Goal: Task Accomplishment & Management: Complete application form

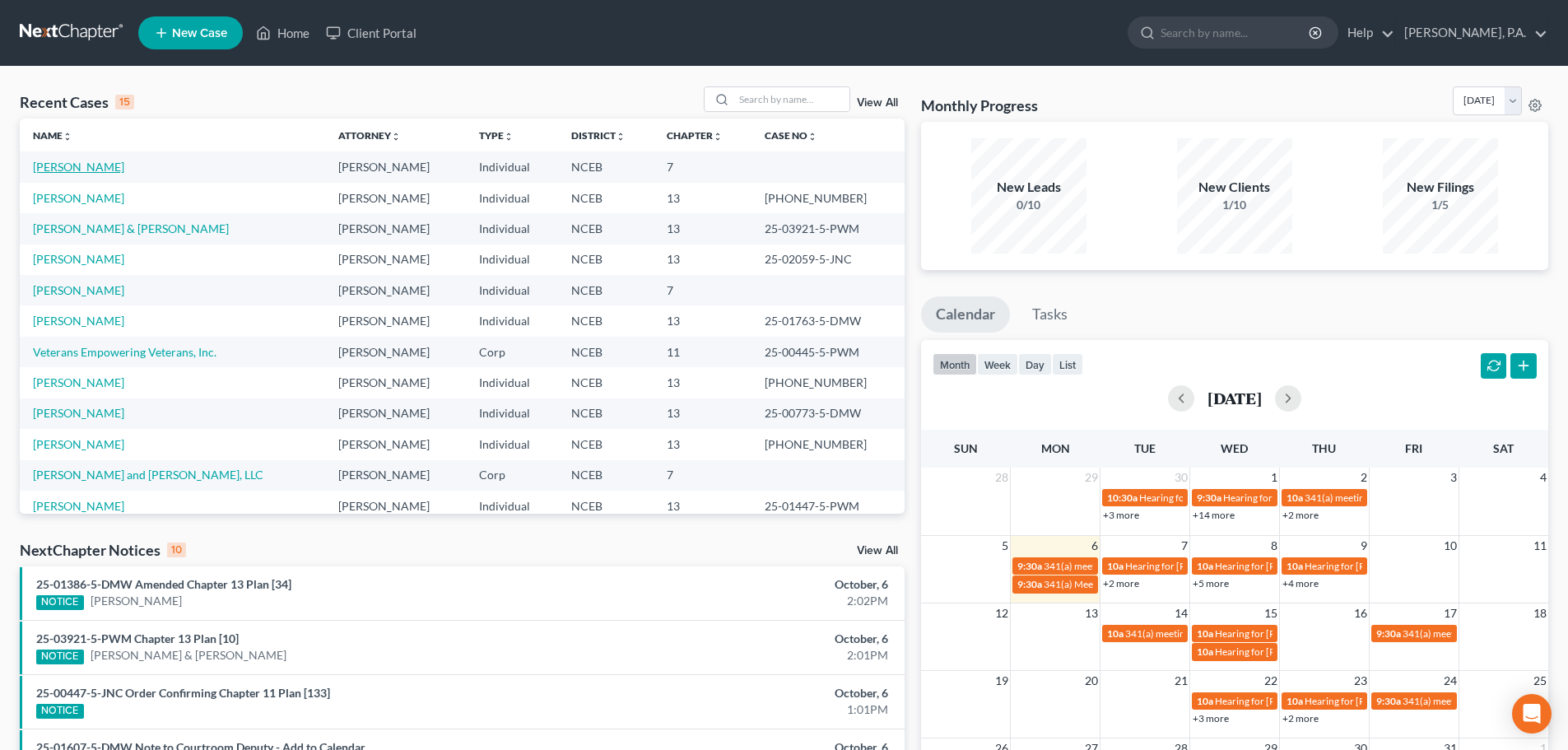
click at [68, 163] on link "[PERSON_NAME]" at bounding box center [79, 166] width 91 height 14
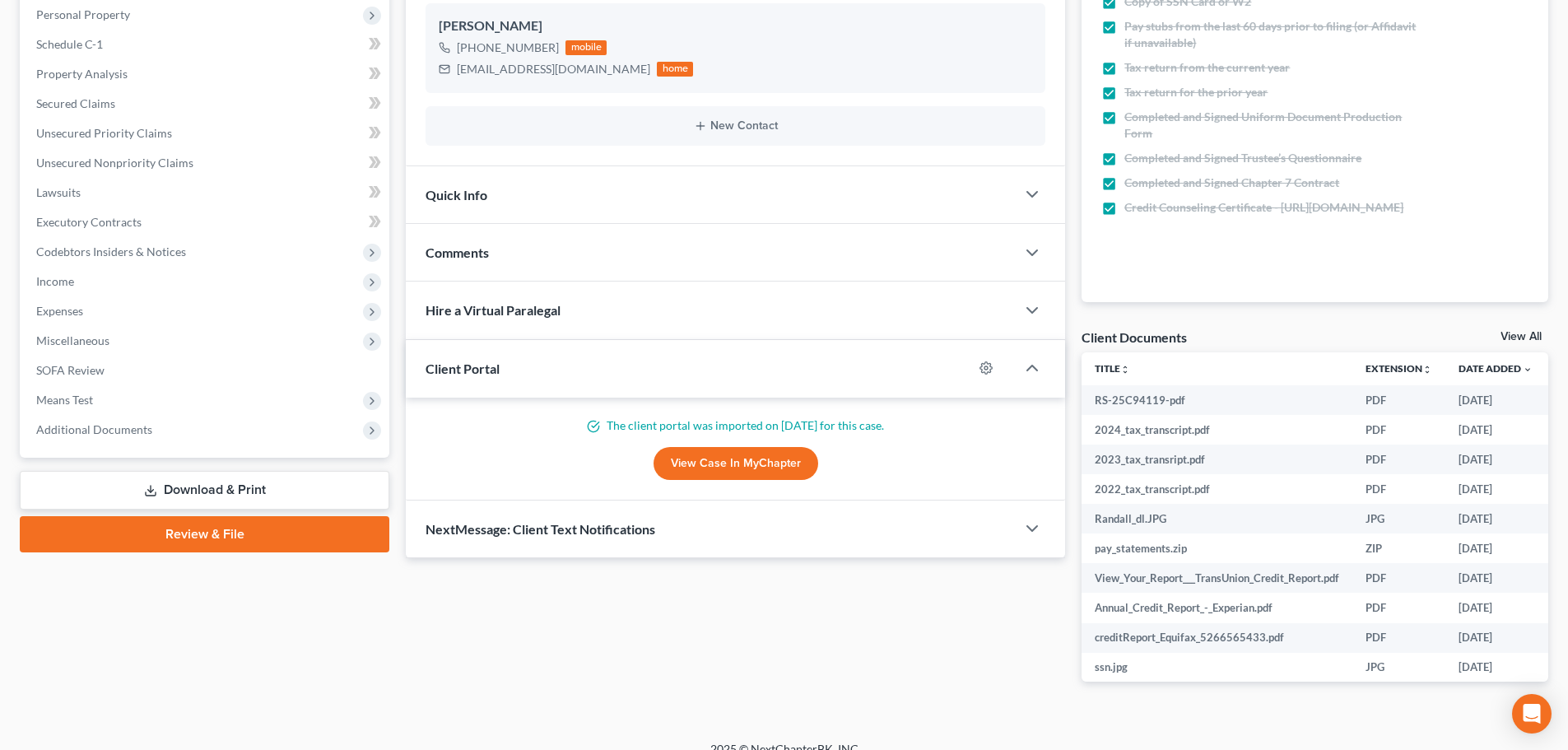
scroll to position [311, 0]
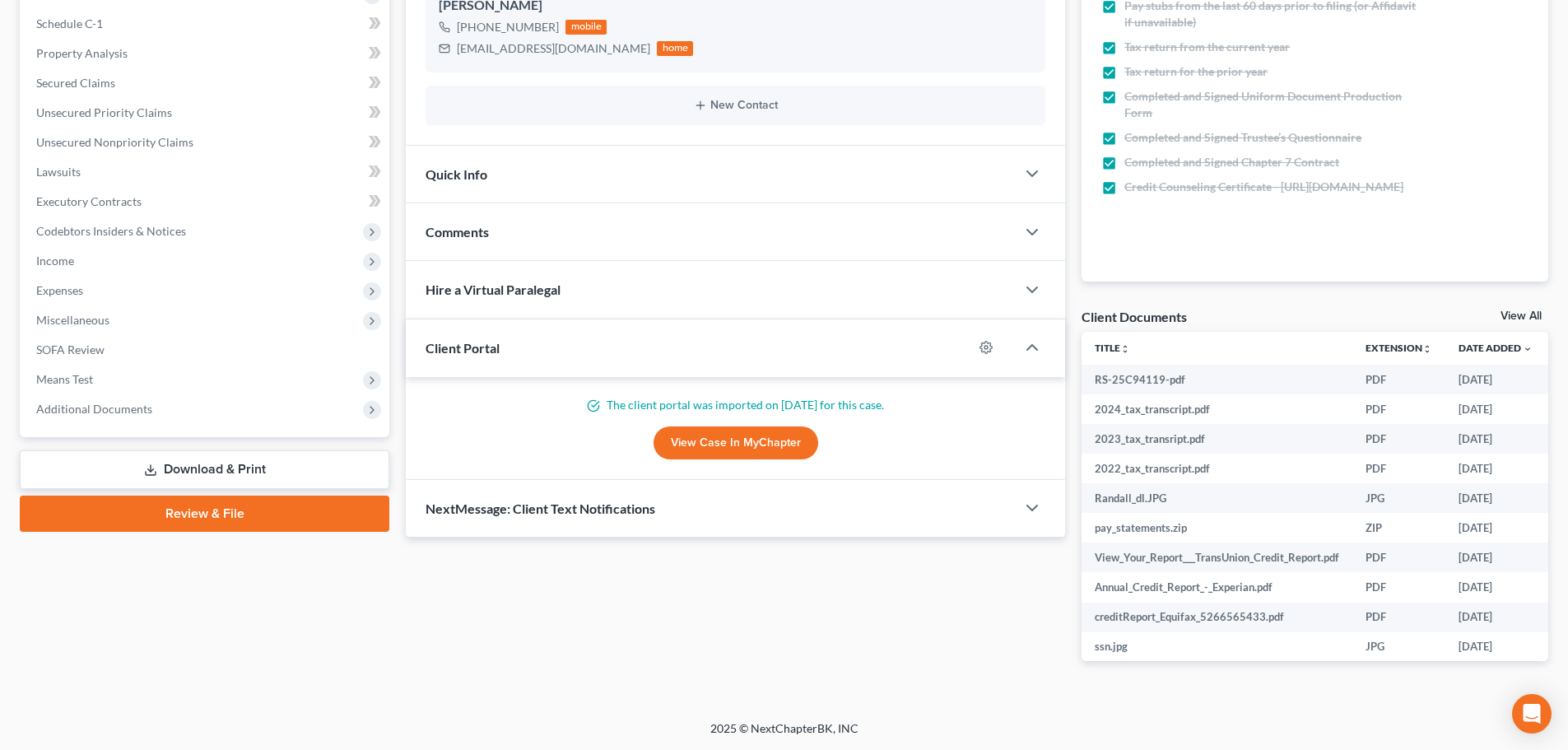
click at [260, 474] on link "Download & Print" at bounding box center [205, 470] width 370 height 38
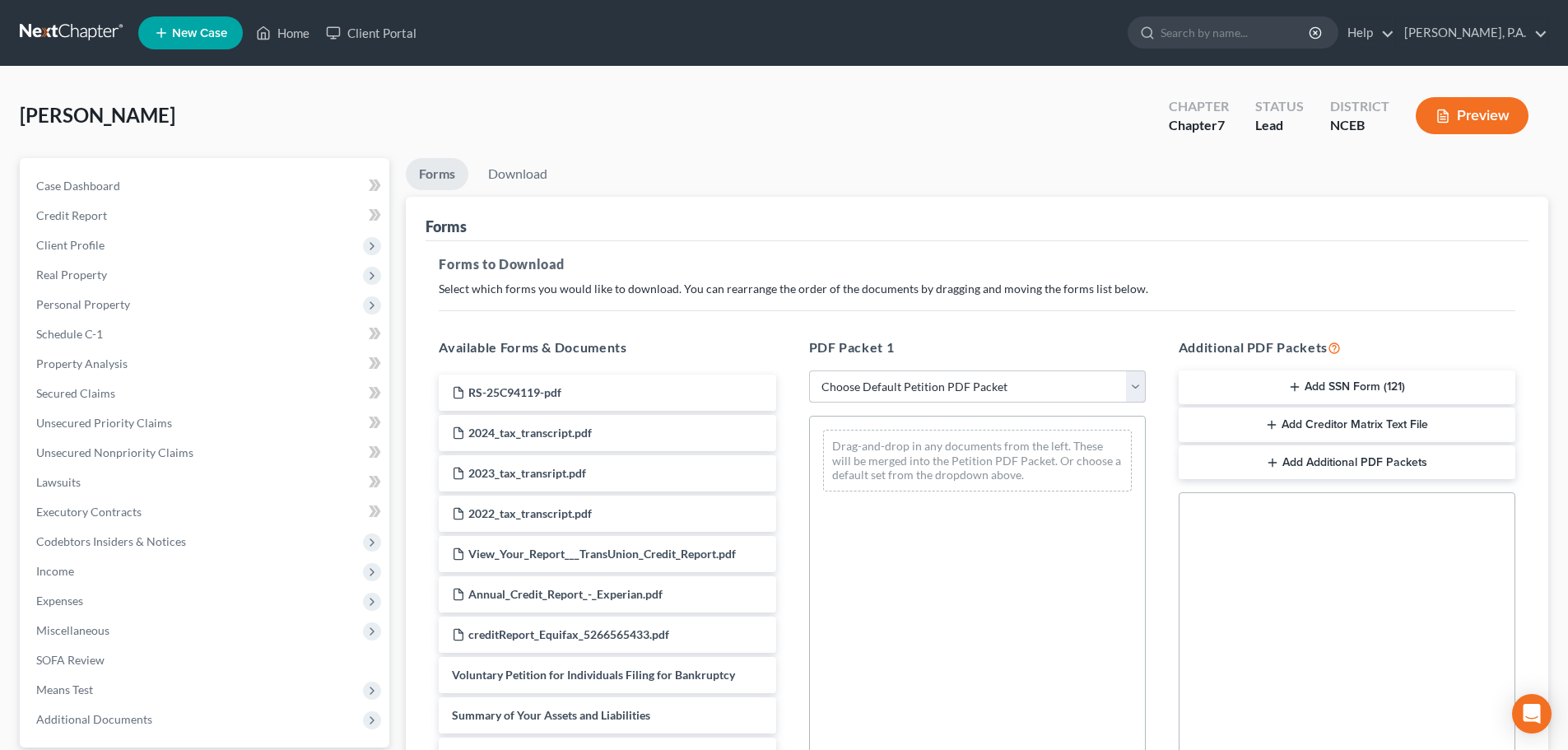
click at [965, 381] on select "Choose Default Petition PDF Packet Complete Bankruptcy Petition (all forms and …" at bounding box center [977, 387] width 337 height 33
select select "0"
click at [815, 371] on select "Choose Default Petition PDF Packet Complete Bankruptcy Petition (all forms and …" at bounding box center [977, 387] width 337 height 33
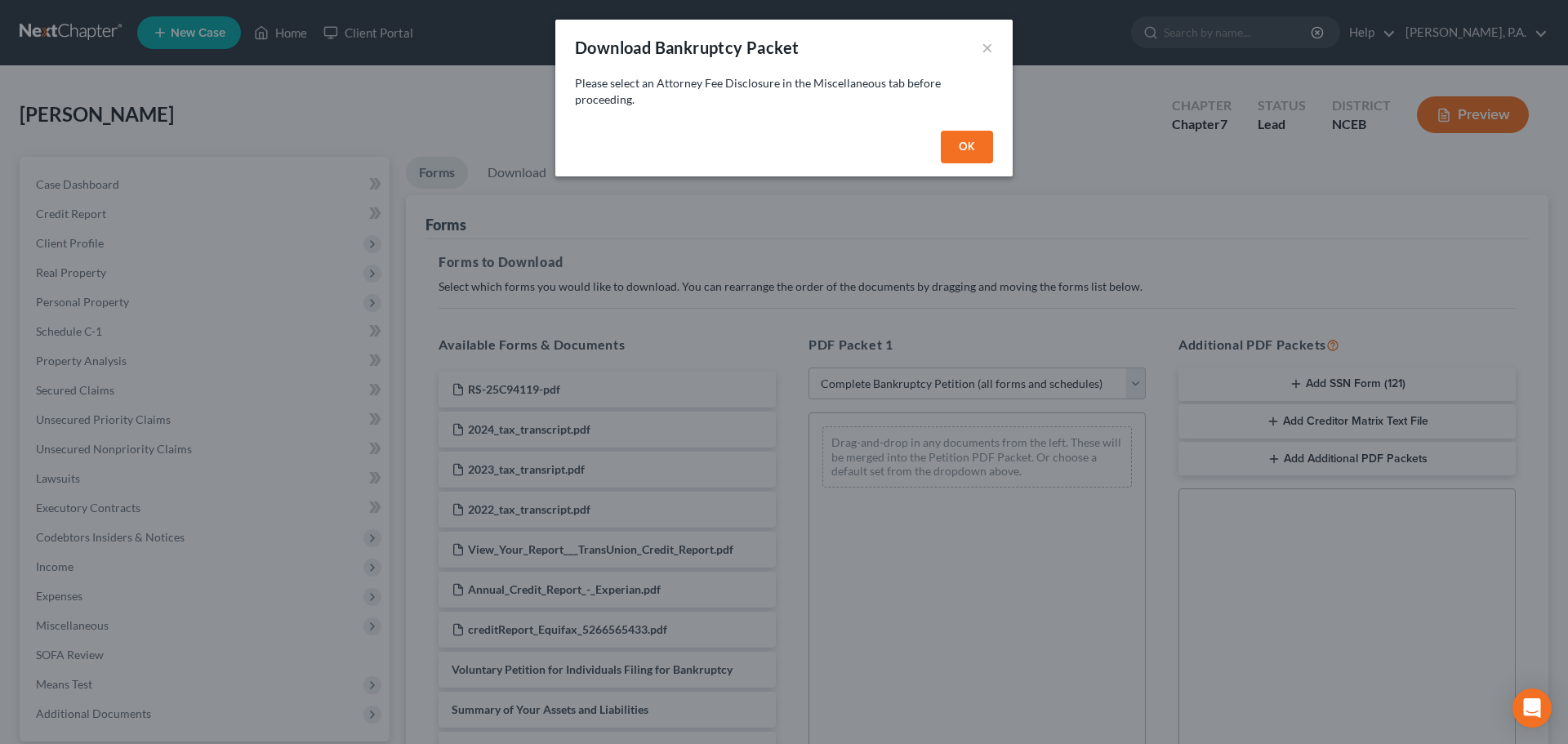
click at [956, 150] on button "OK" at bounding box center [967, 147] width 53 height 33
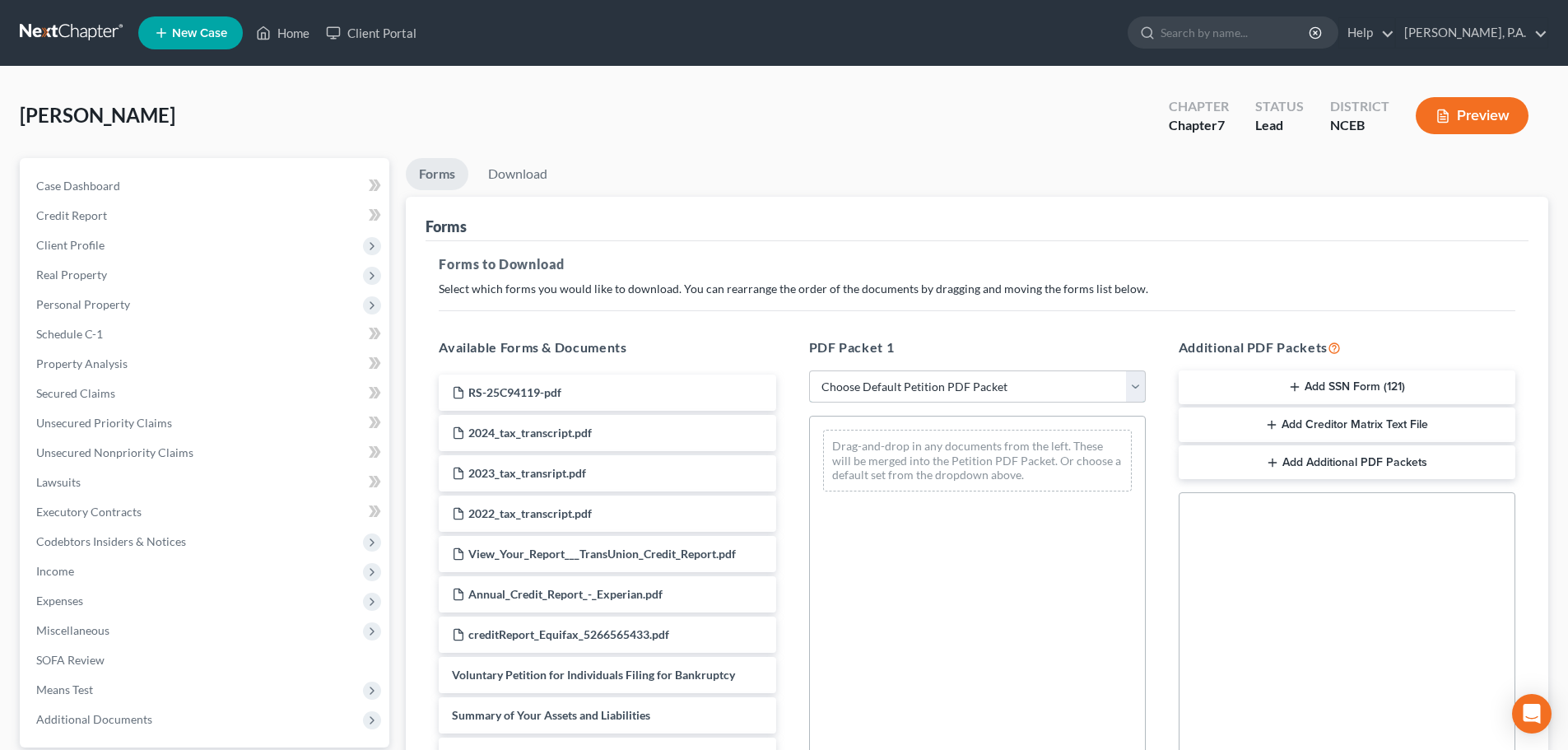
click at [1047, 392] on select "Choose Default Petition PDF Packet Complete Bankruptcy Petition (all forms and …" at bounding box center [977, 387] width 337 height 33
select select "0"
click at [815, 371] on select "Choose Default Petition PDF Packet Complete Bankruptcy Petition (all forms and …" at bounding box center [977, 387] width 337 height 33
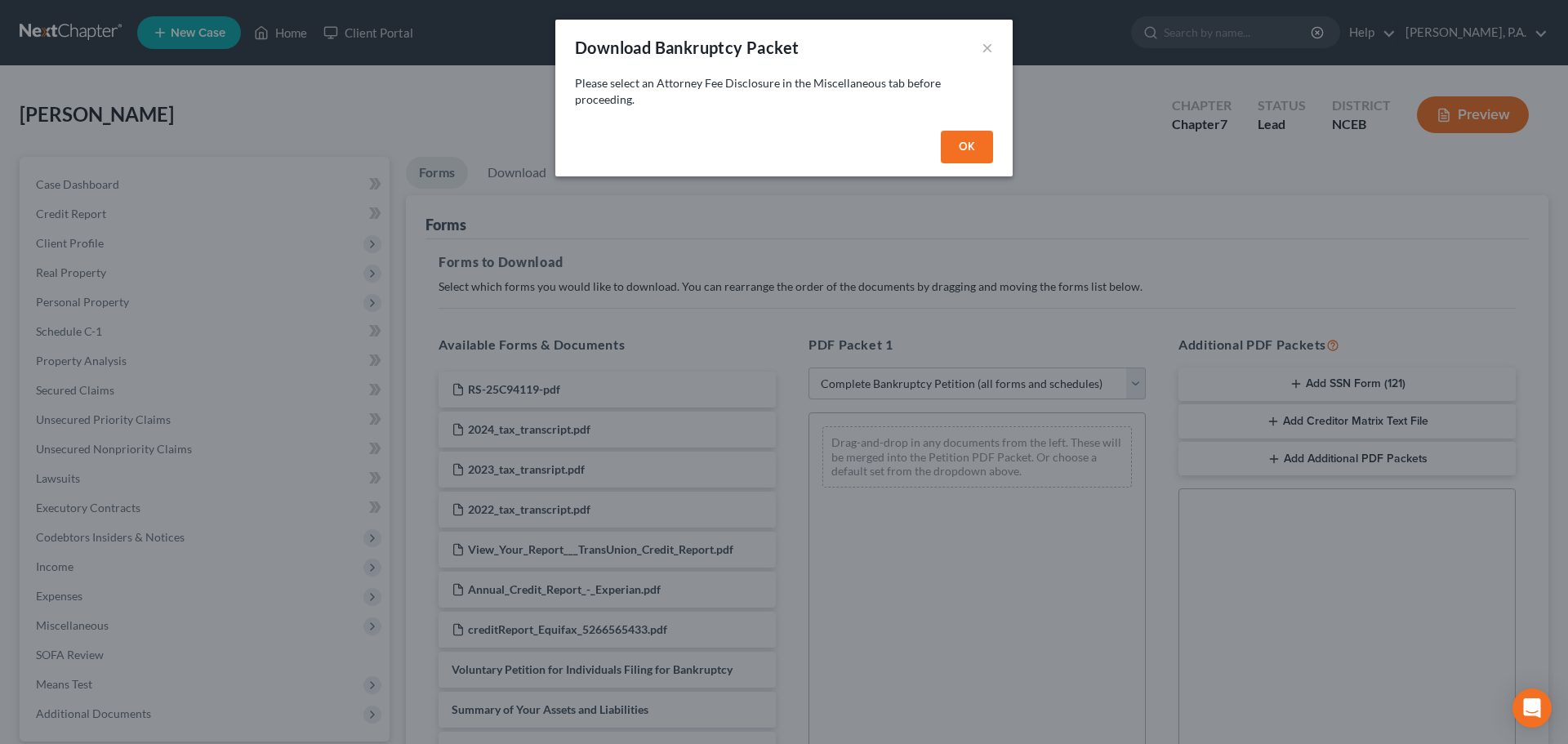
drag, startPoint x: 761, startPoint y: 144, endPoint x: 763, endPoint y: 178, distance: 34.1
click at [763, 178] on div "Download Bankruptcy Packet × Please select an Attorney Fee Disclosure in the Mi…" at bounding box center [784, 372] width 1568 height 744
click at [775, 96] on p "Please select an Attorney Fee Disclosure in the Miscellaneous tab before procee…" at bounding box center [784, 92] width 418 height 33
click at [961, 145] on button "OK" at bounding box center [967, 147] width 53 height 33
select select
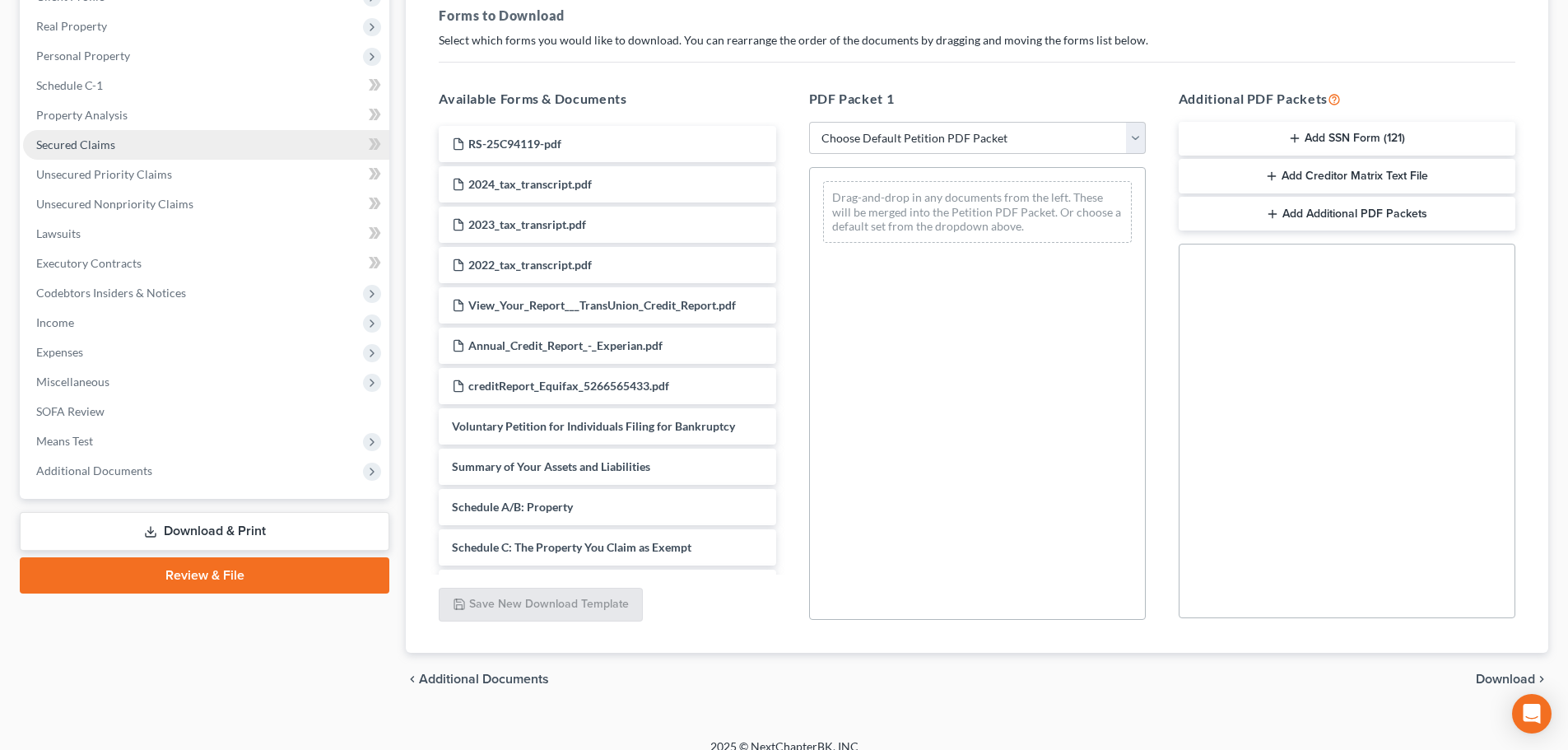
scroll to position [267, 0]
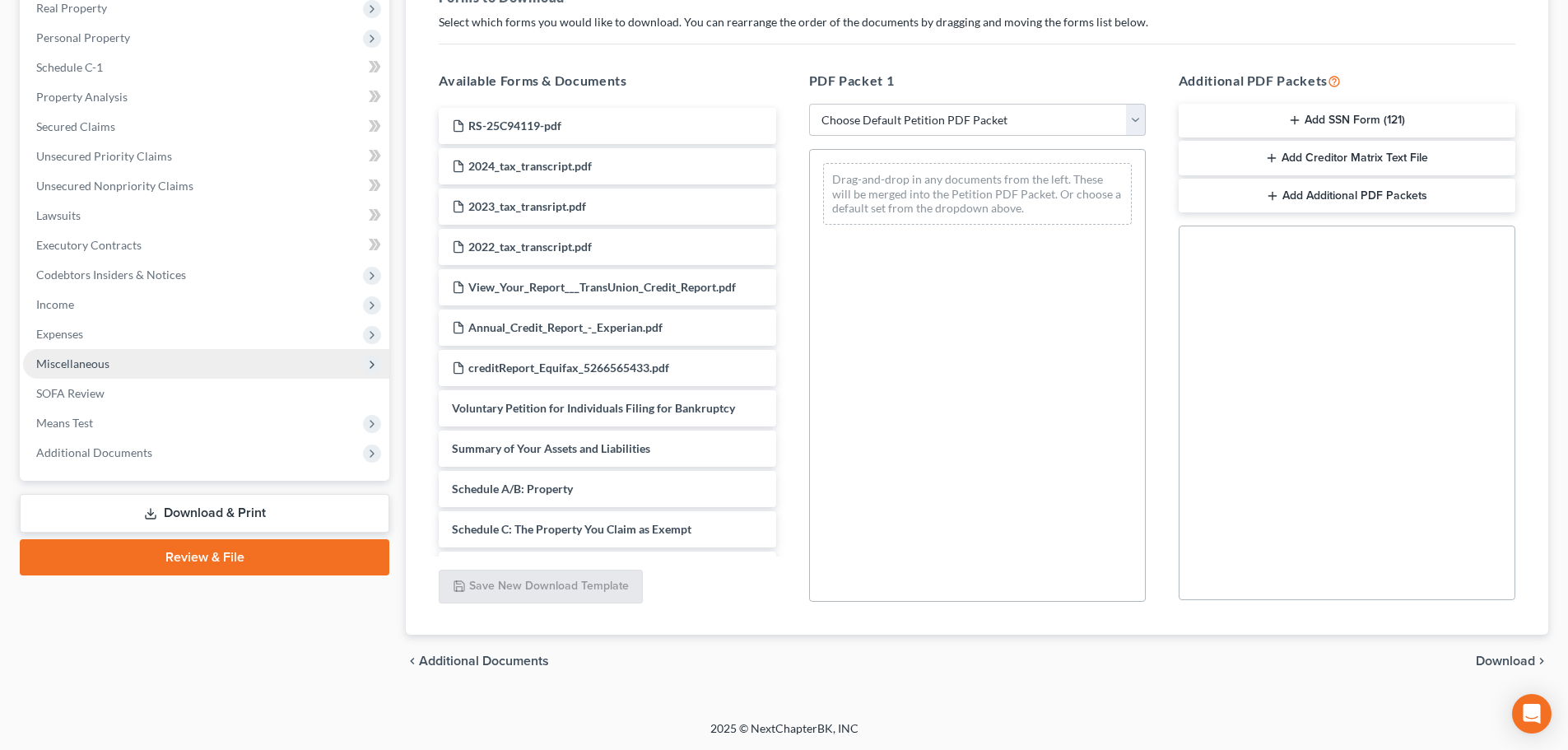
click at [163, 372] on span "Miscellaneous" at bounding box center [205, 364] width 366 height 29
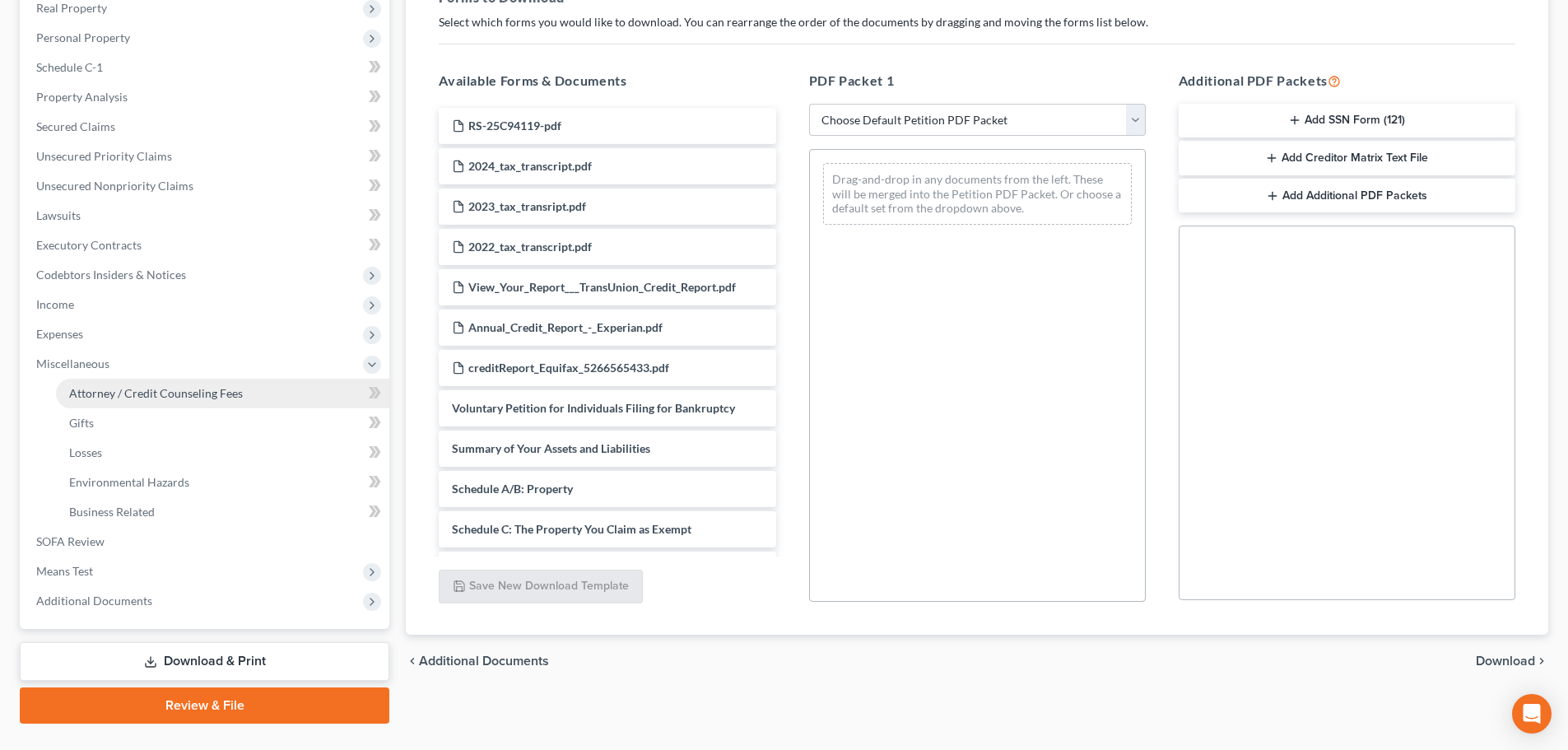
click at [166, 386] on span "Attorney / Credit Counseling Fees" at bounding box center [156, 393] width 174 height 14
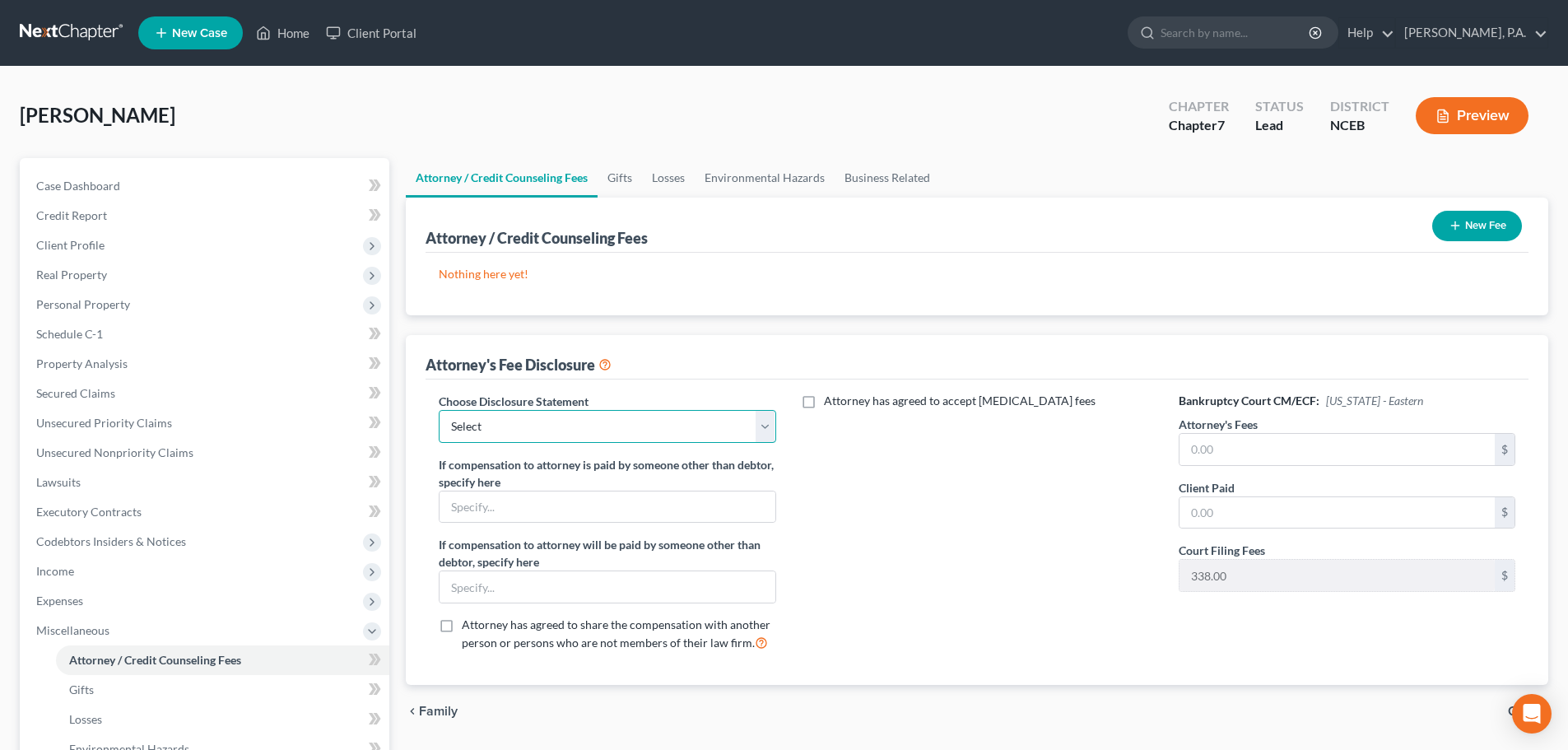
click at [719, 430] on select "Select Attorney Disclosure Statement - Consumer Attorney Disclosure Statment - …" at bounding box center [607, 427] width 337 height 33
select select "0"
click at [439, 410] on select "Select Attorney Disclosure Statement - Consumer Attorney Disclosure Statment - …" at bounding box center [607, 427] width 337 height 33
click at [1241, 448] on input "text" at bounding box center [1337, 449] width 315 height 31
type input "6,500"
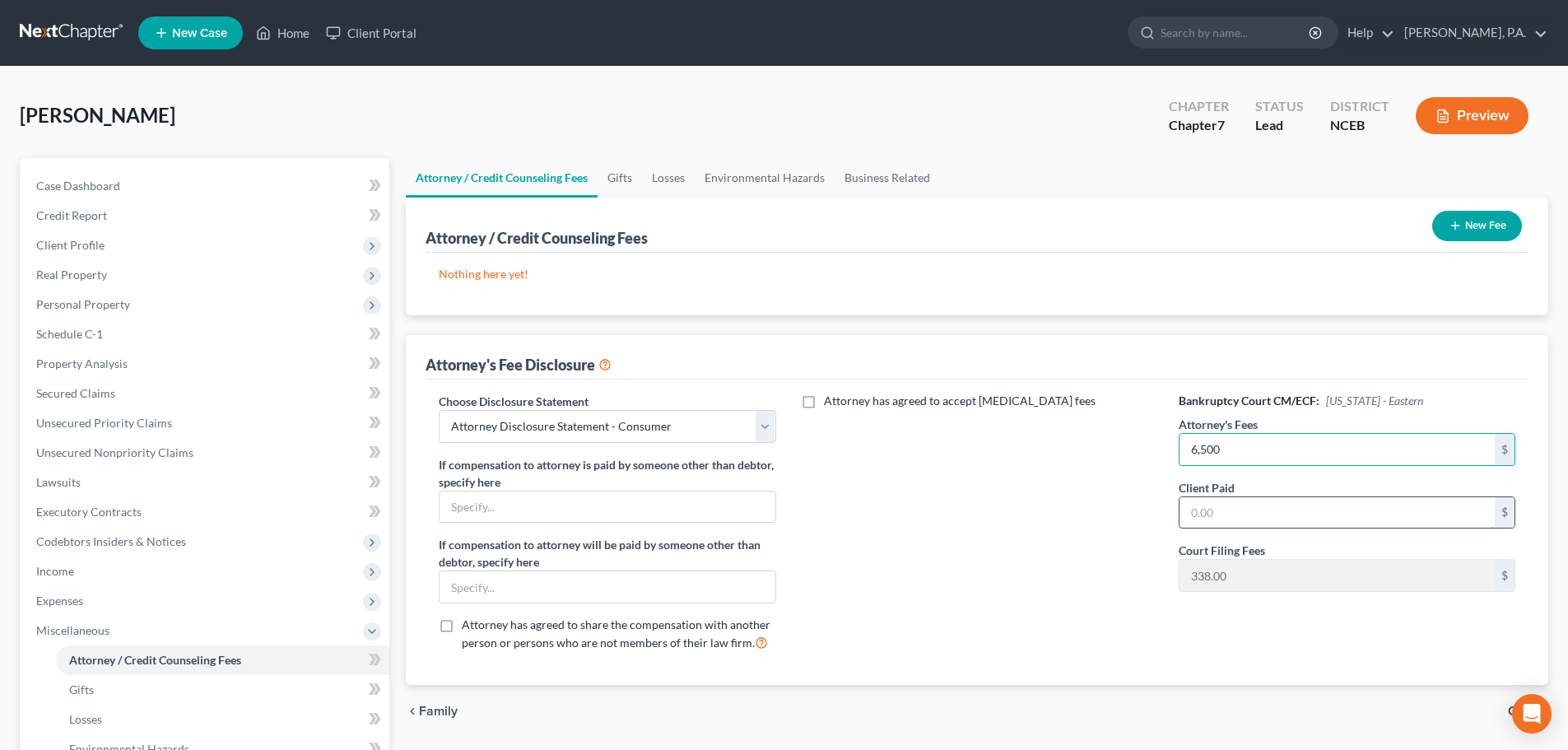
click at [1196, 503] on input "text" at bounding box center [1337, 513] width 315 height 31
type input "0"
click at [1062, 533] on div "Attorney has agreed to accept [MEDICAL_DATA] fees" at bounding box center [977, 529] width 370 height 272
type input "1,025"
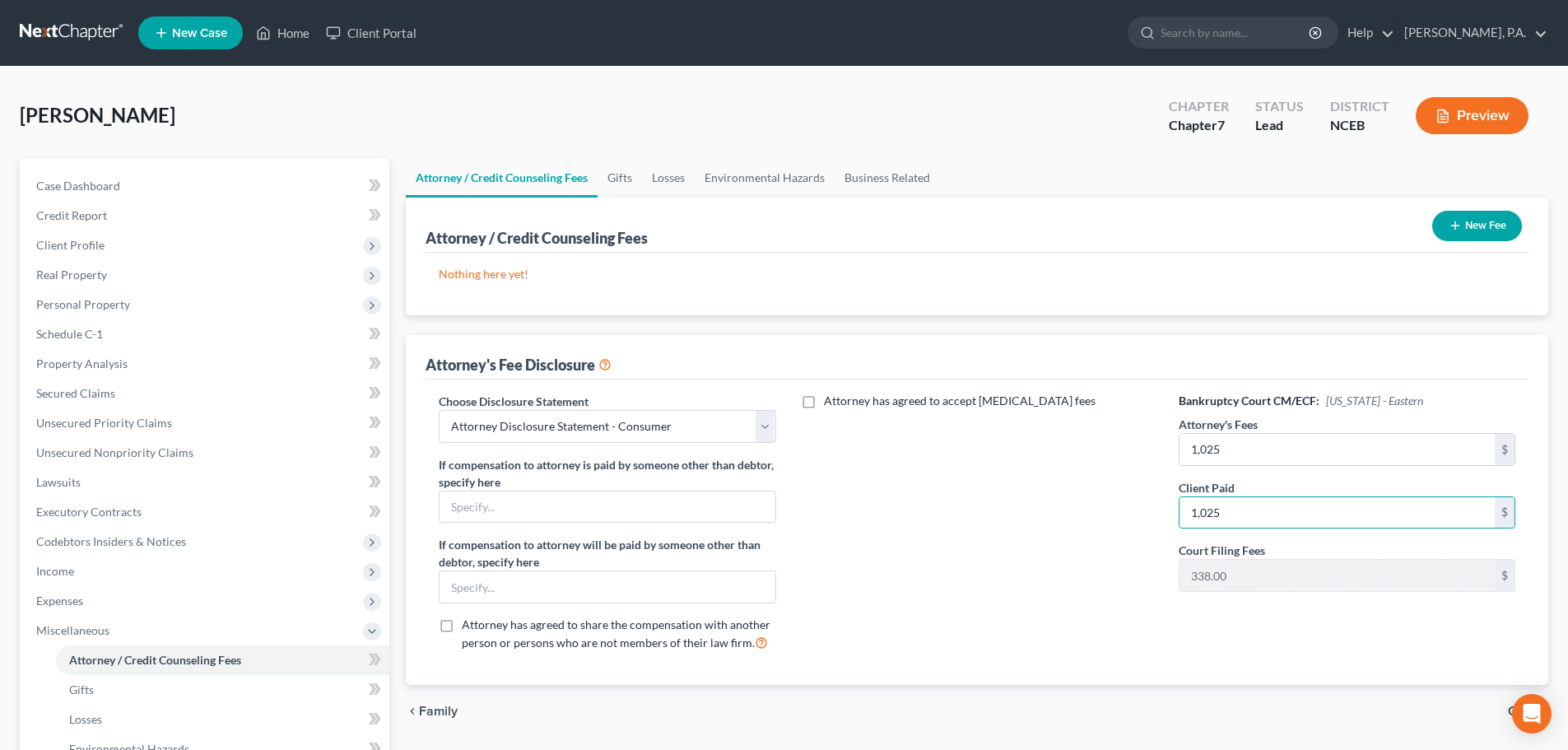
click at [1093, 544] on div "Attorney has agreed to accept [MEDICAL_DATA] fees" at bounding box center [977, 529] width 370 height 272
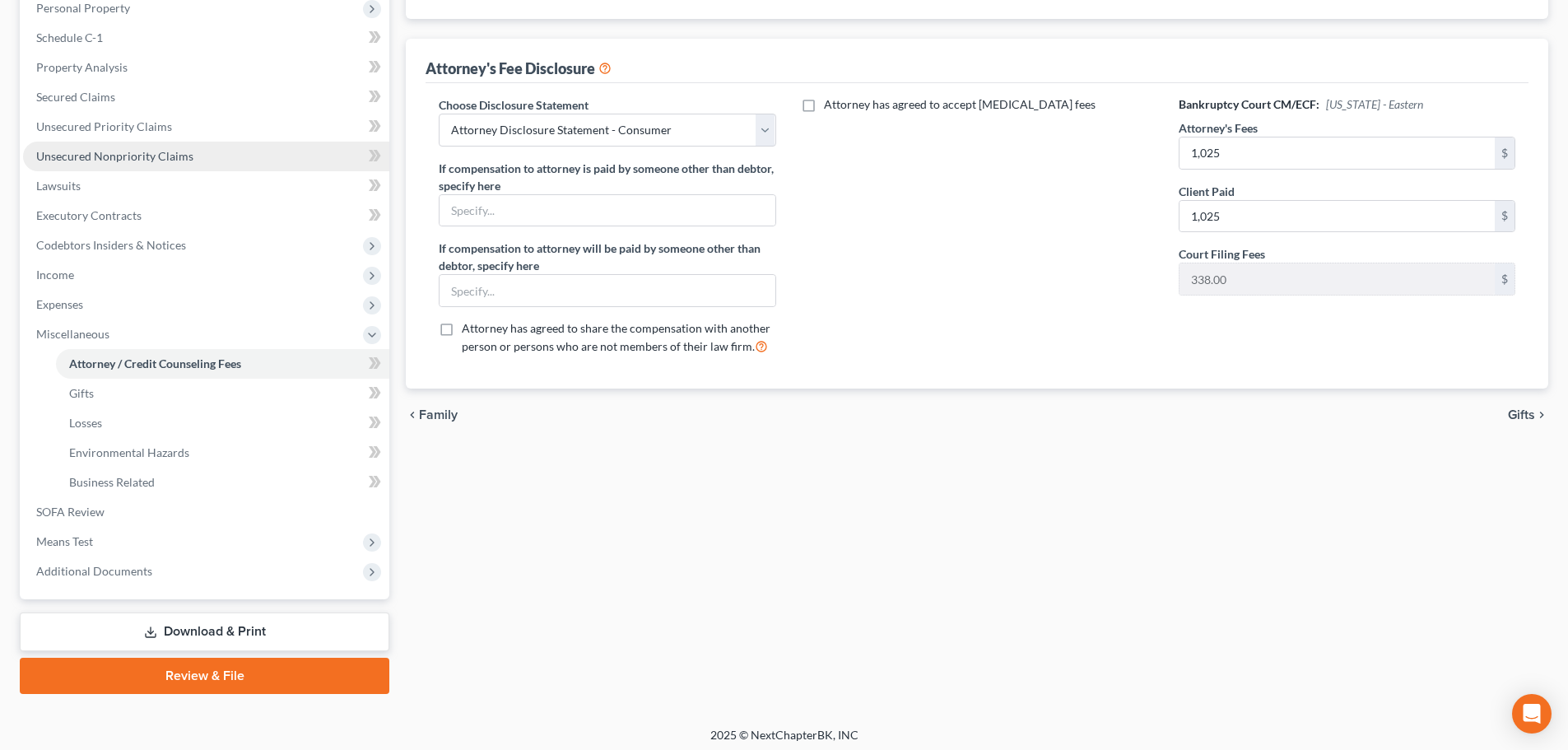
scroll to position [303, 0]
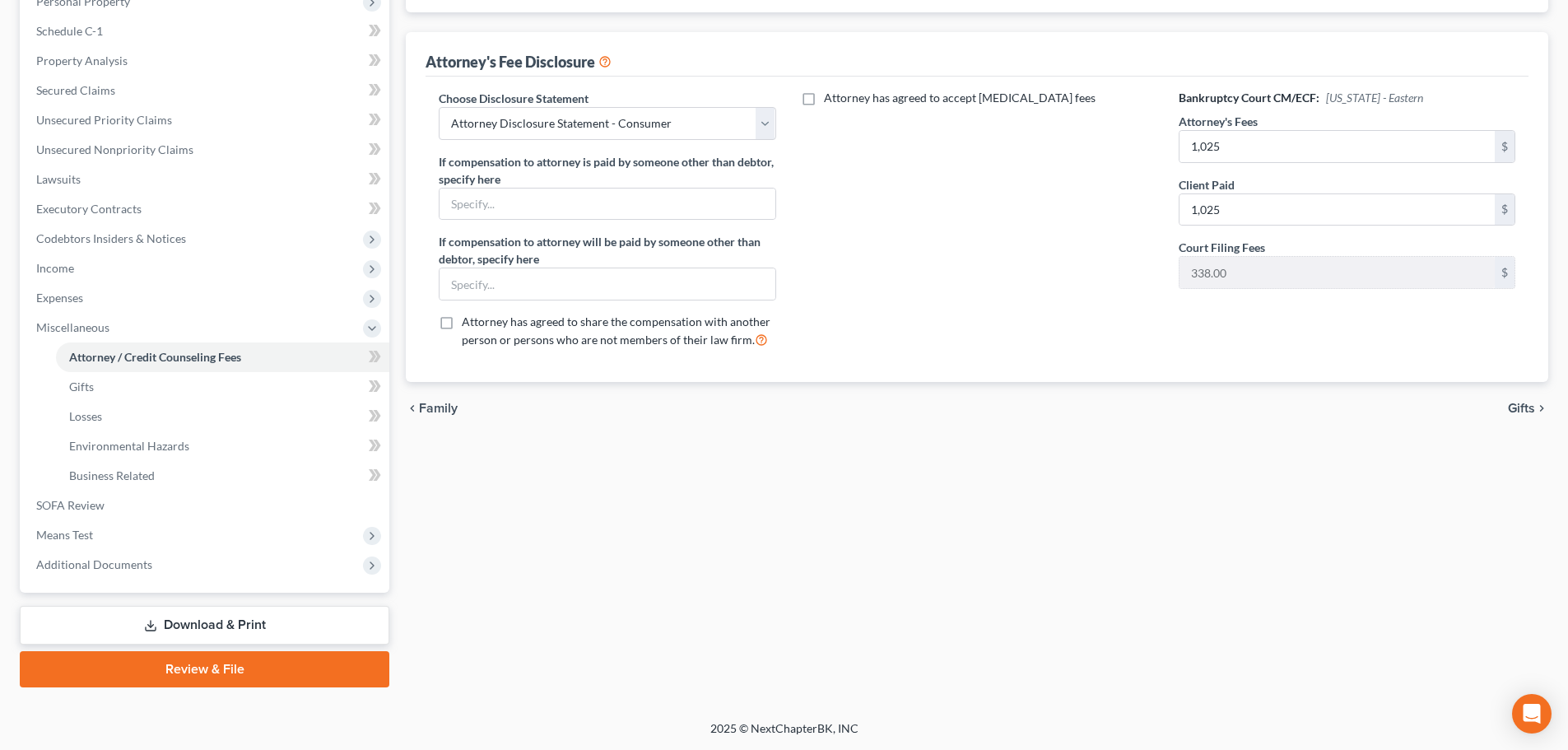
click at [230, 614] on link "Download & Print" at bounding box center [205, 626] width 370 height 38
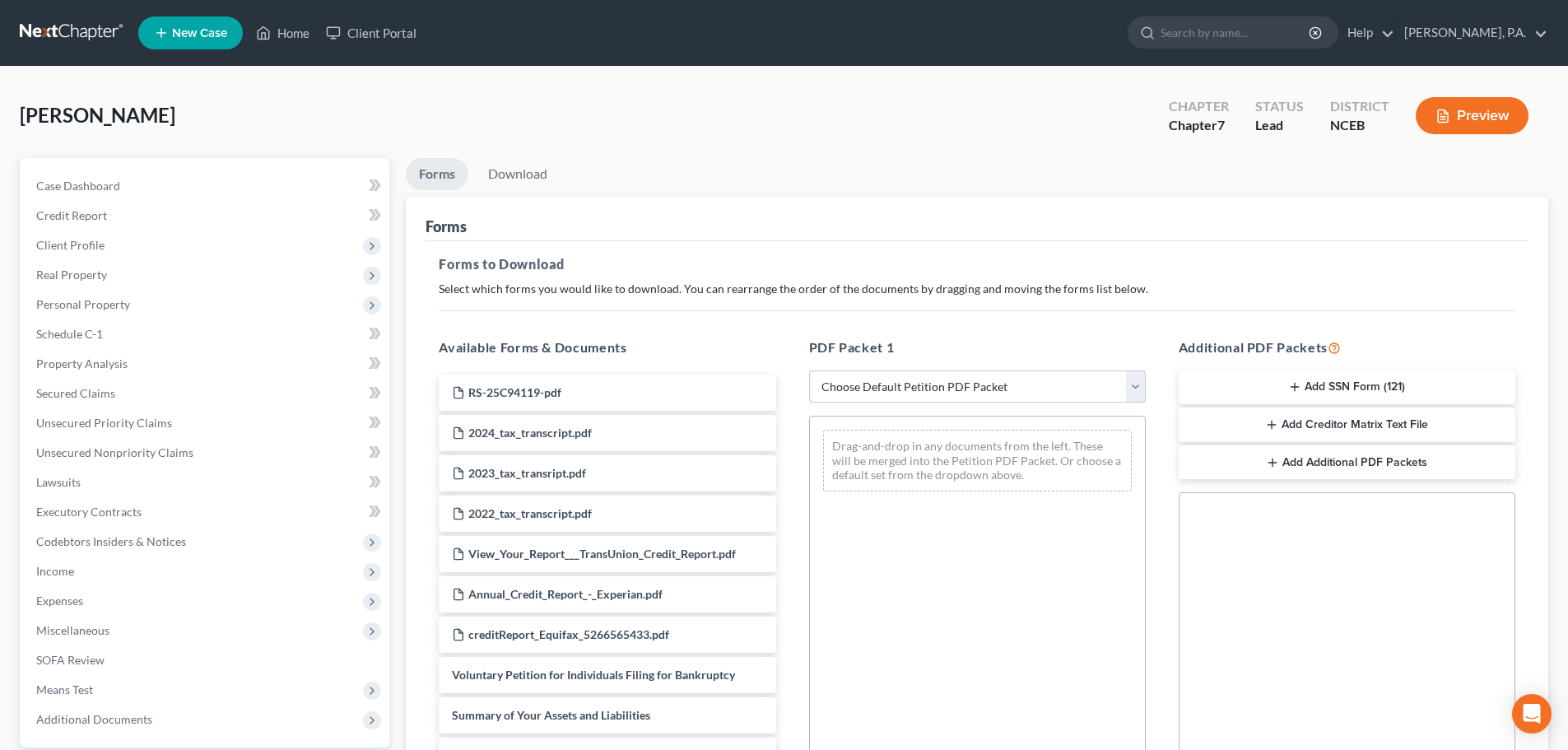
click at [888, 389] on select "Choose Default Petition PDF Packet Complete Bankruptcy Petition (all forms and …" at bounding box center [977, 387] width 337 height 33
select select "0"
click at [809, 371] on select "Choose Default Petition PDF Packet Complete Bankruptcy Petition (all forms and …" at bounding box center [977, 387] width 337 height 33
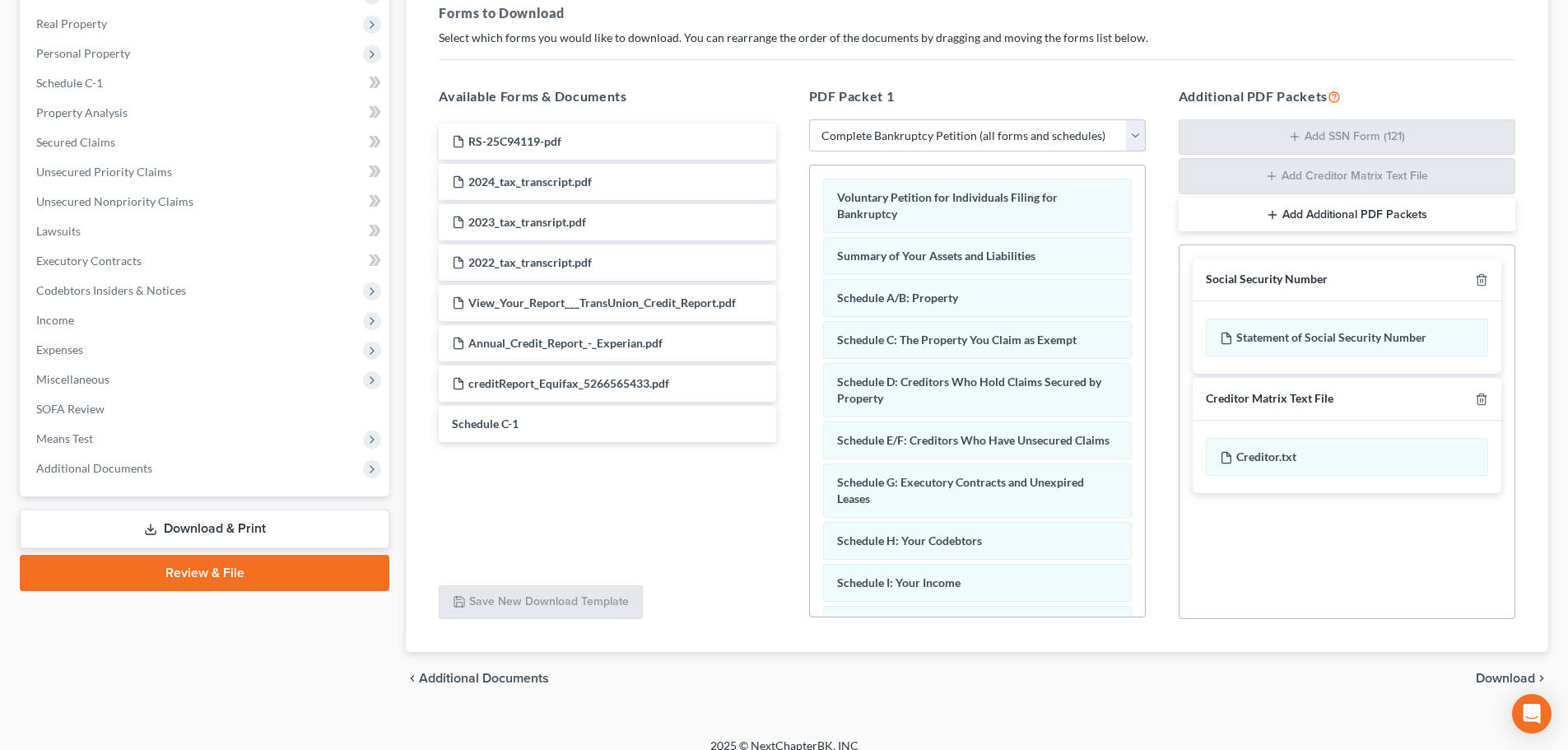
scroll to position [269, 0]
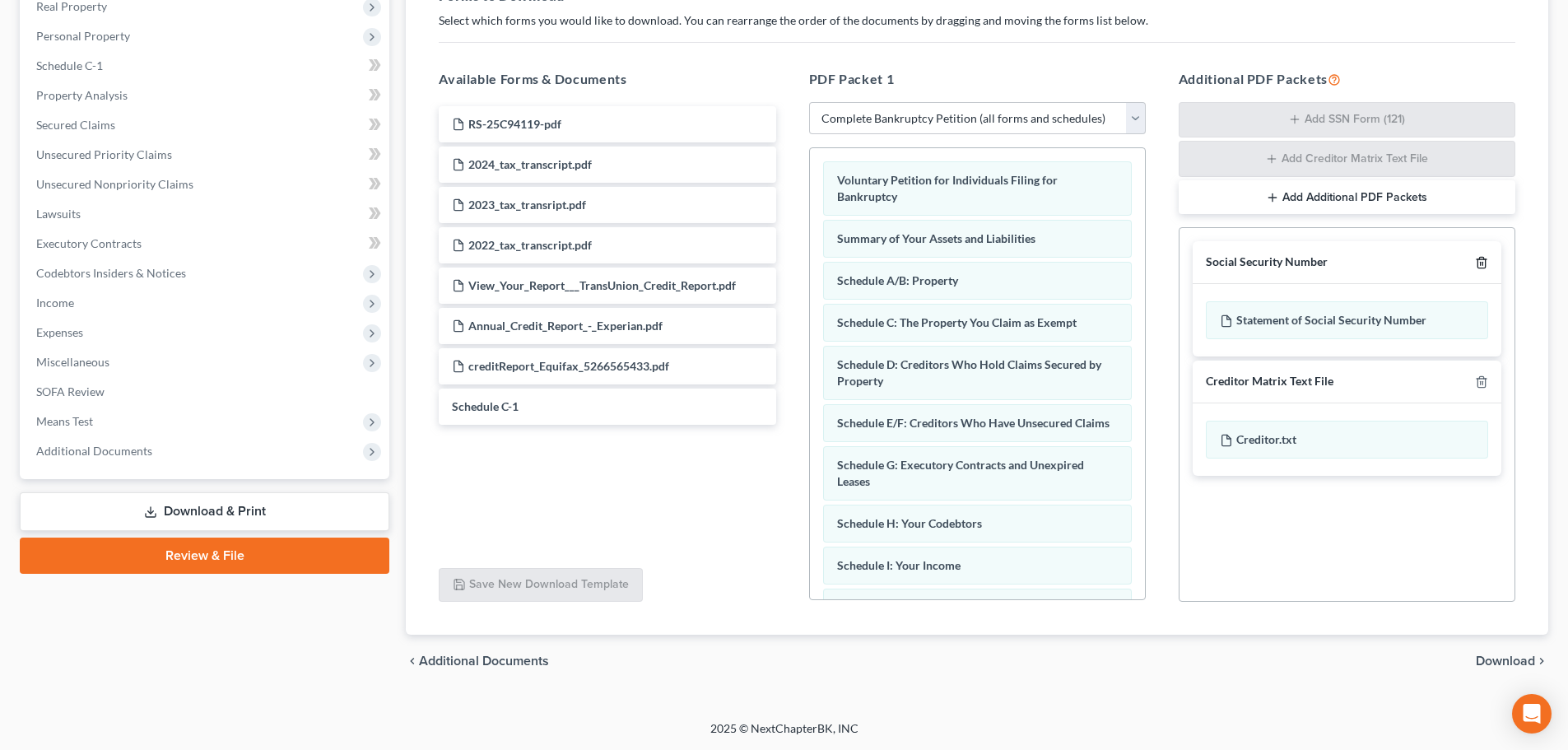
click at [1484, 269] on icon "button" at bounding box center [1481, 262] width 13 height 13
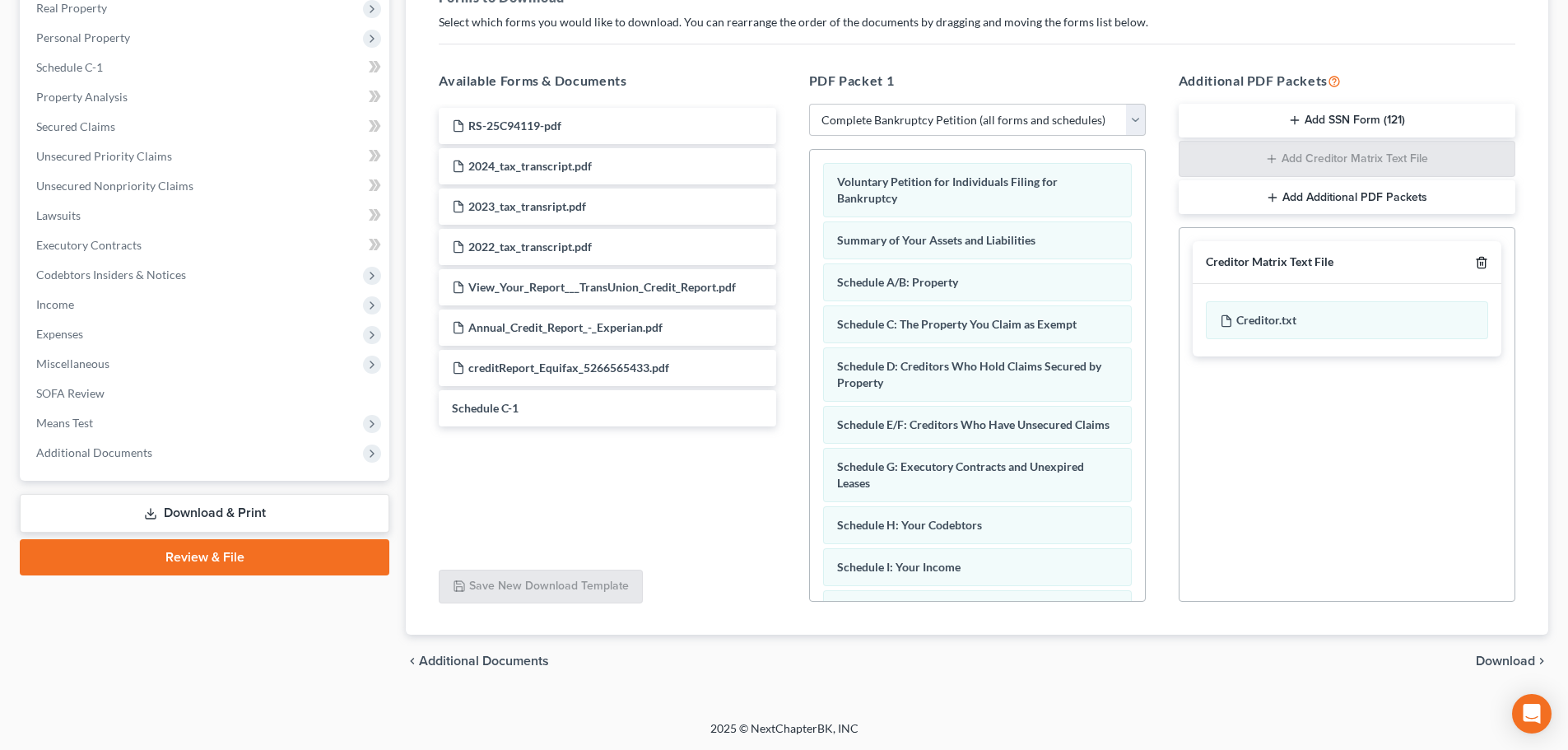
click at [1484, 269] on icon "button" at bounding box center [1481, 262] width 13 height 13
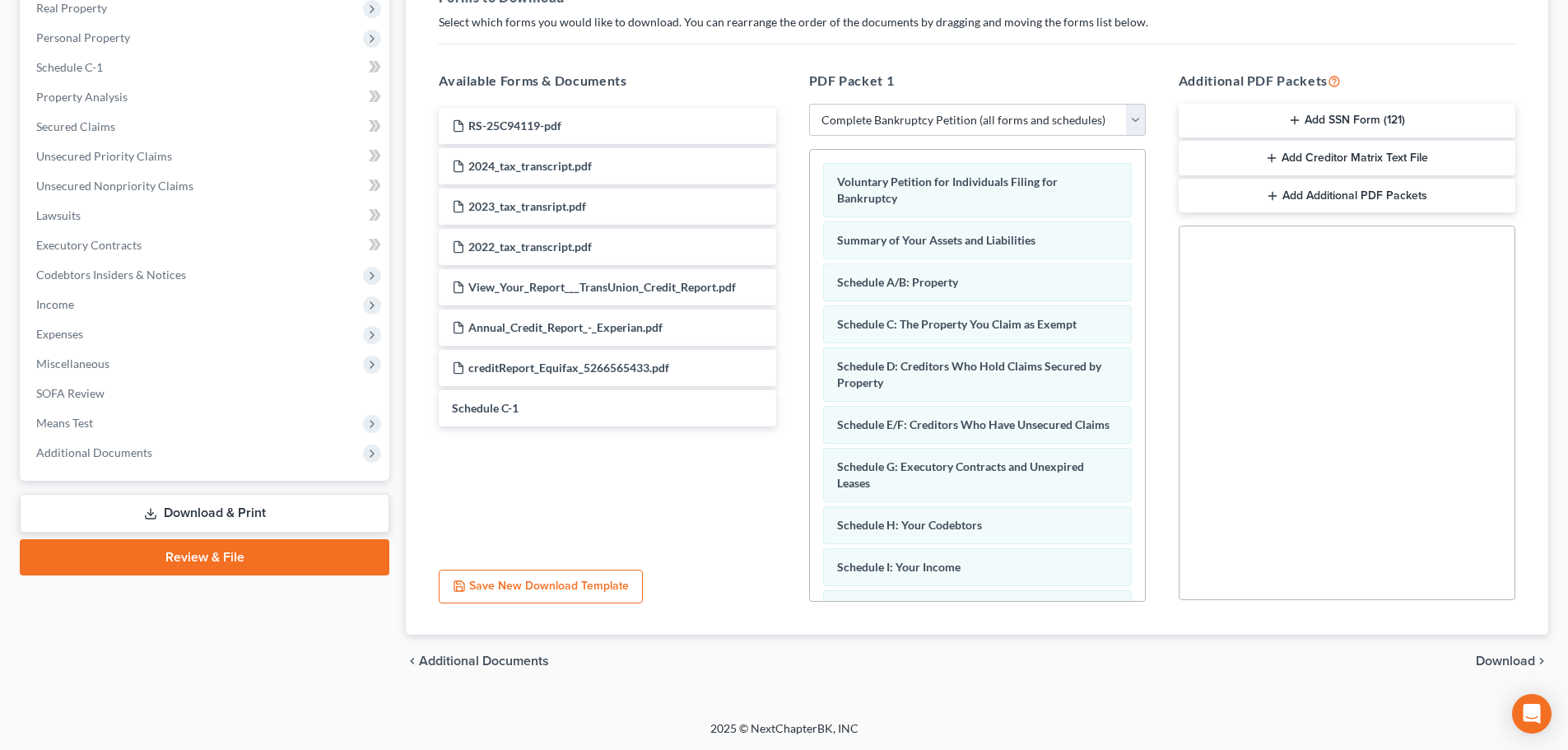
click at [1499, 660] on span "Download" at bounding box center [1505, 661] width 59 height 13
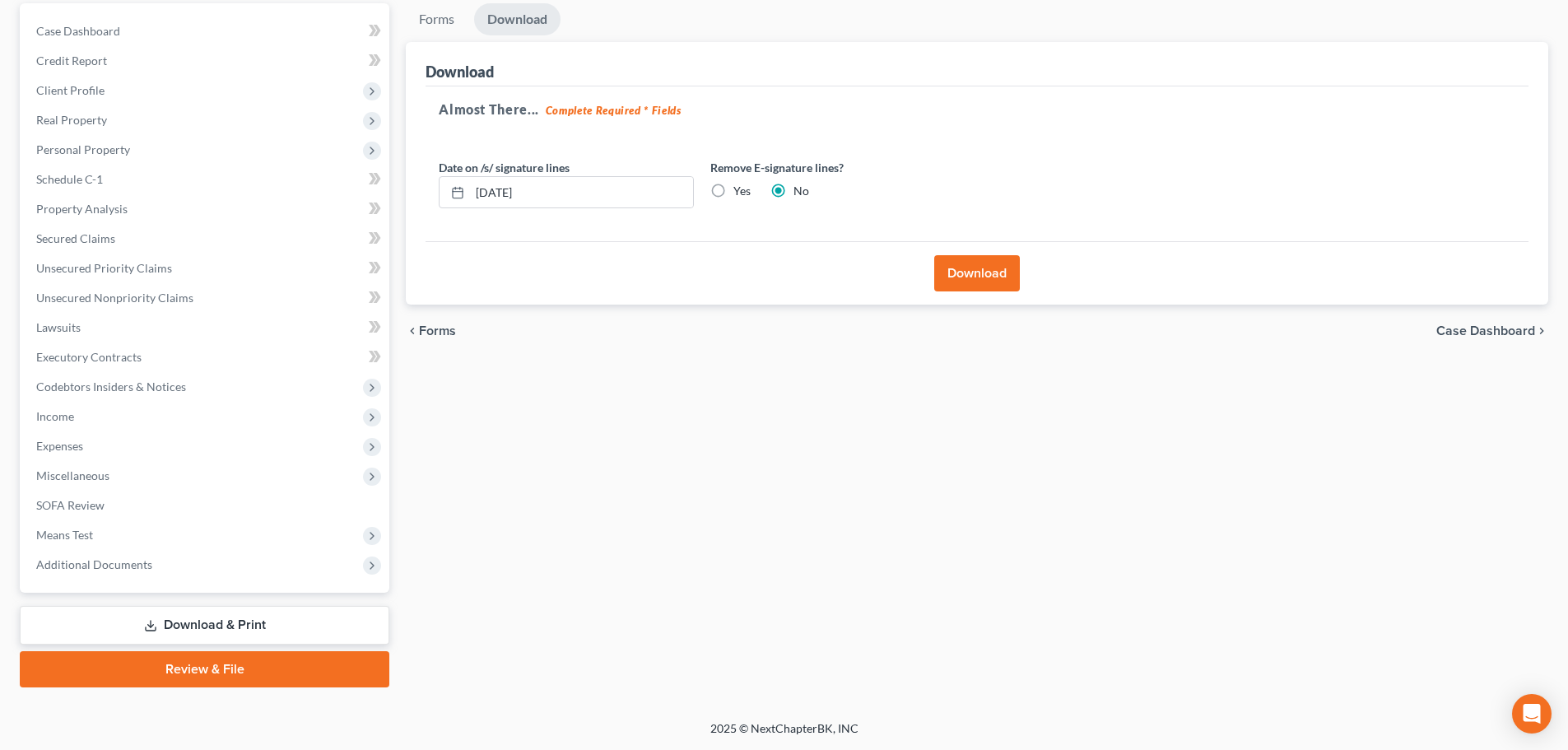
scroll to position [154, 0]
click at [1001, 280] on button "Download" at bounding box center [977, 273] width 86 height 37
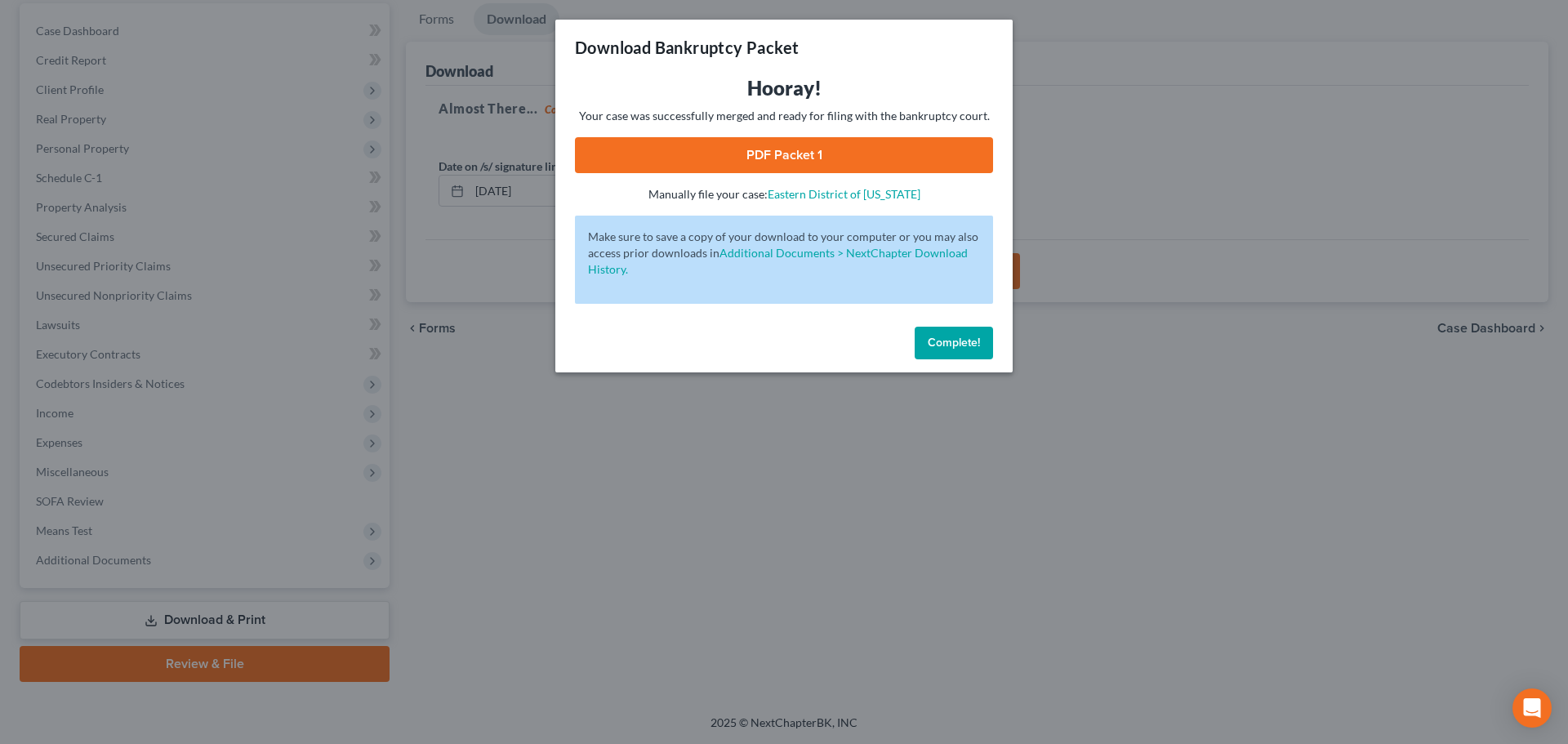
click at [761, 160] on link "PDF Packet 1" at bounding box center [784, 155] width 418 height 36
click at [951, 343] on span "Complete!" at bounding box center [954, 343] width 53 height 14
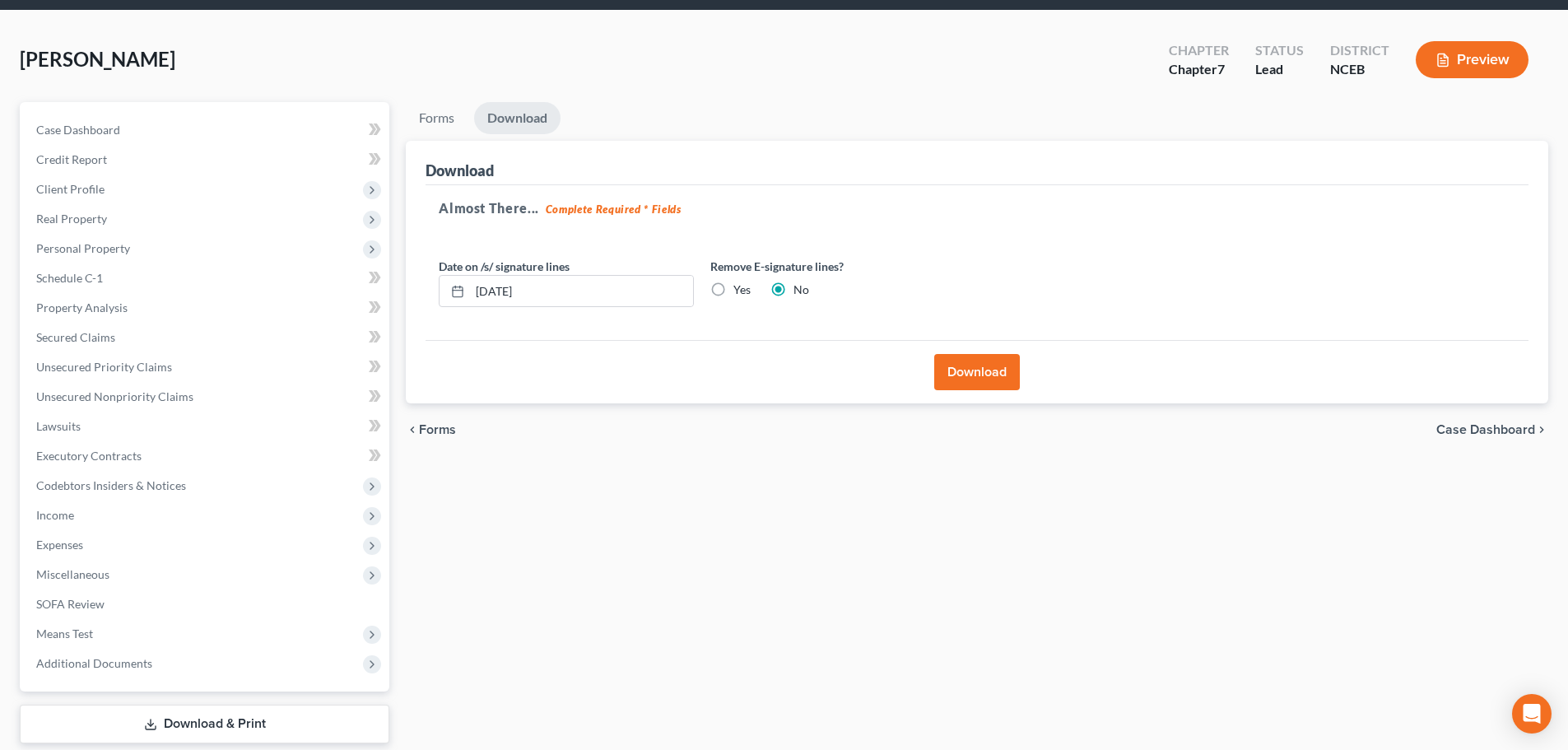
scroll to position [0, 0]
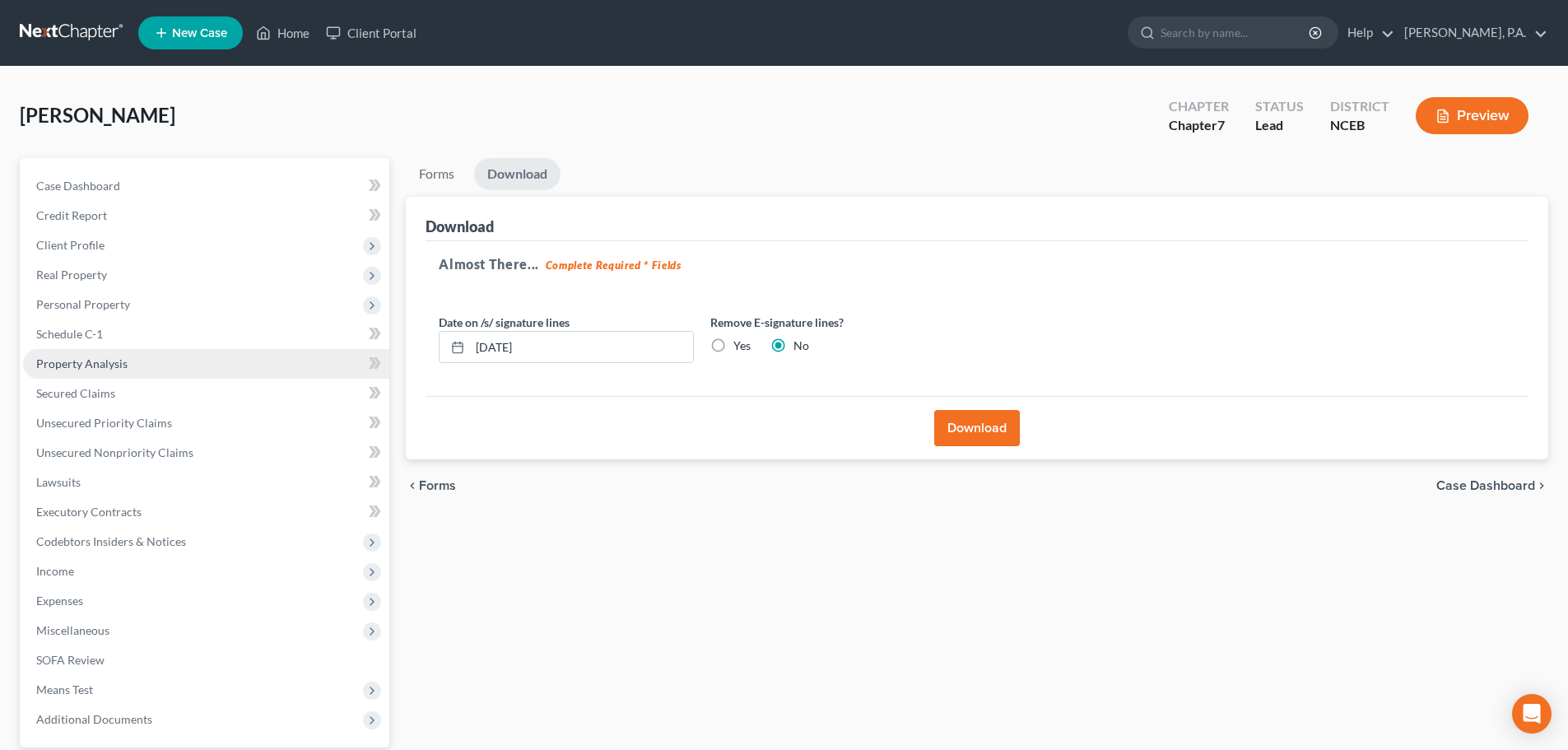
click at [216, 358] on link "Property Analysis" at bounding box center [205, 364] width 366 height 29
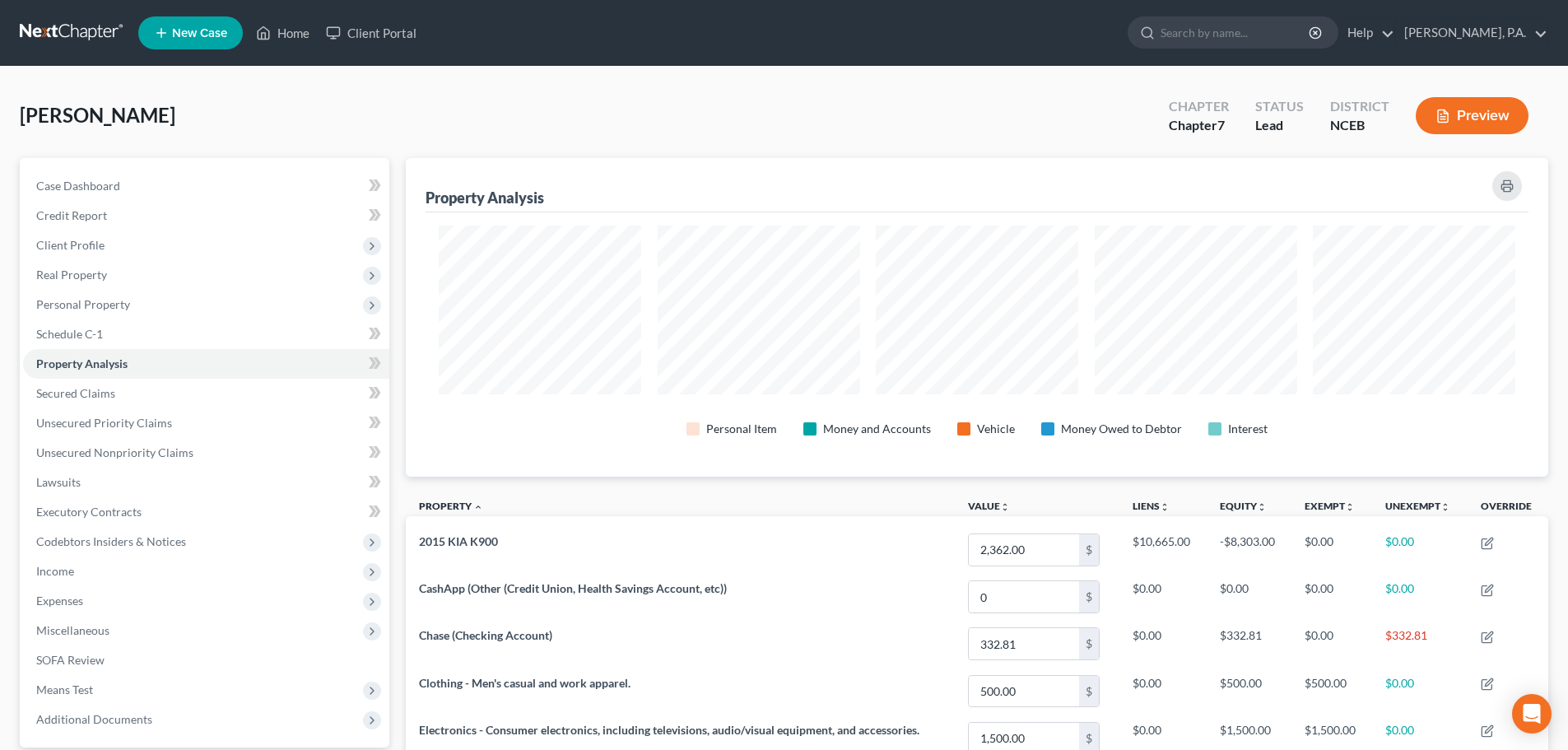
scroll to position [319, 1142]
click at [155, 301] on span "Personal Property" at bounding box center [205, 304] width 366 height 29
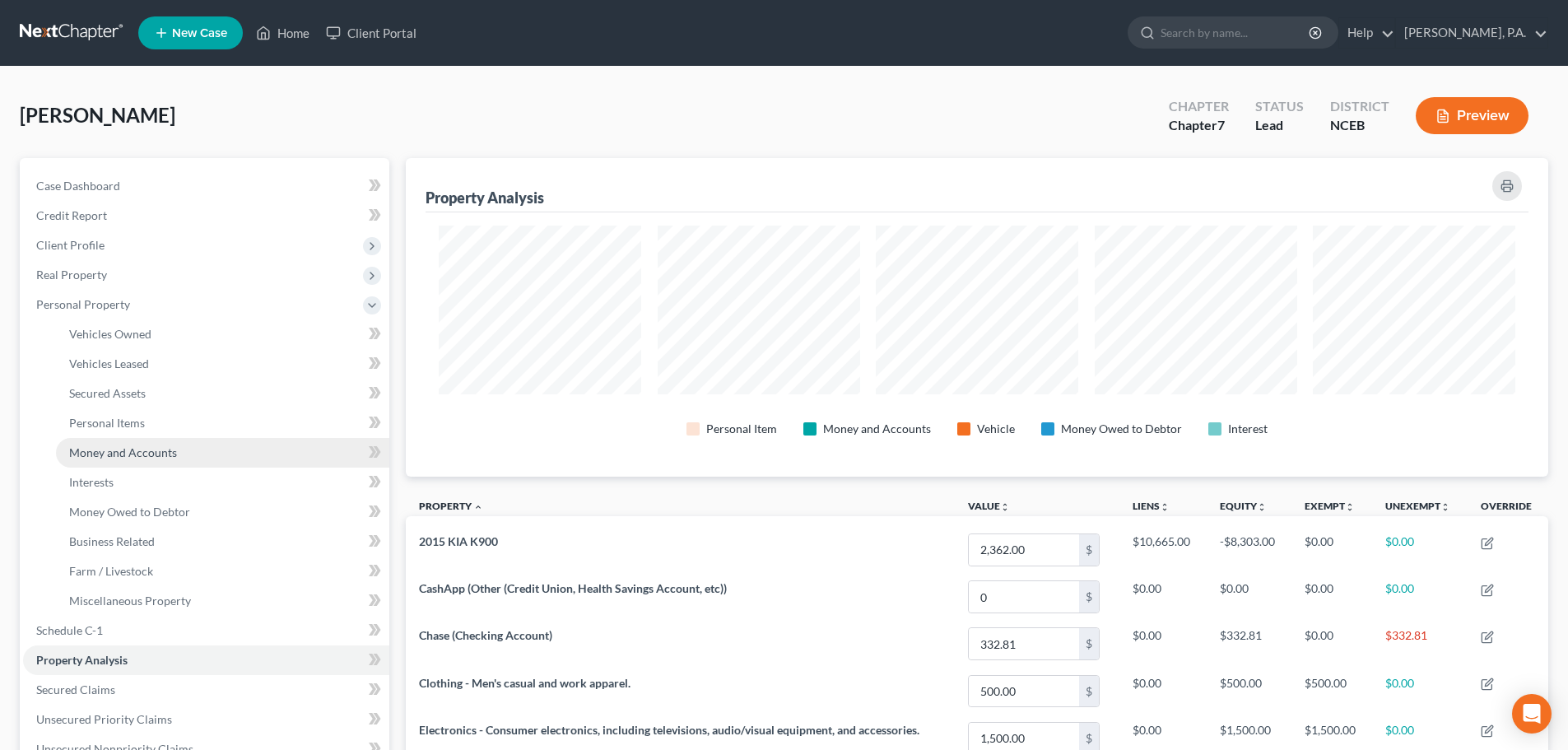
click at [233, 449] on link "Money and Accounts" at bounding box center [222, 453] width 333 height 29
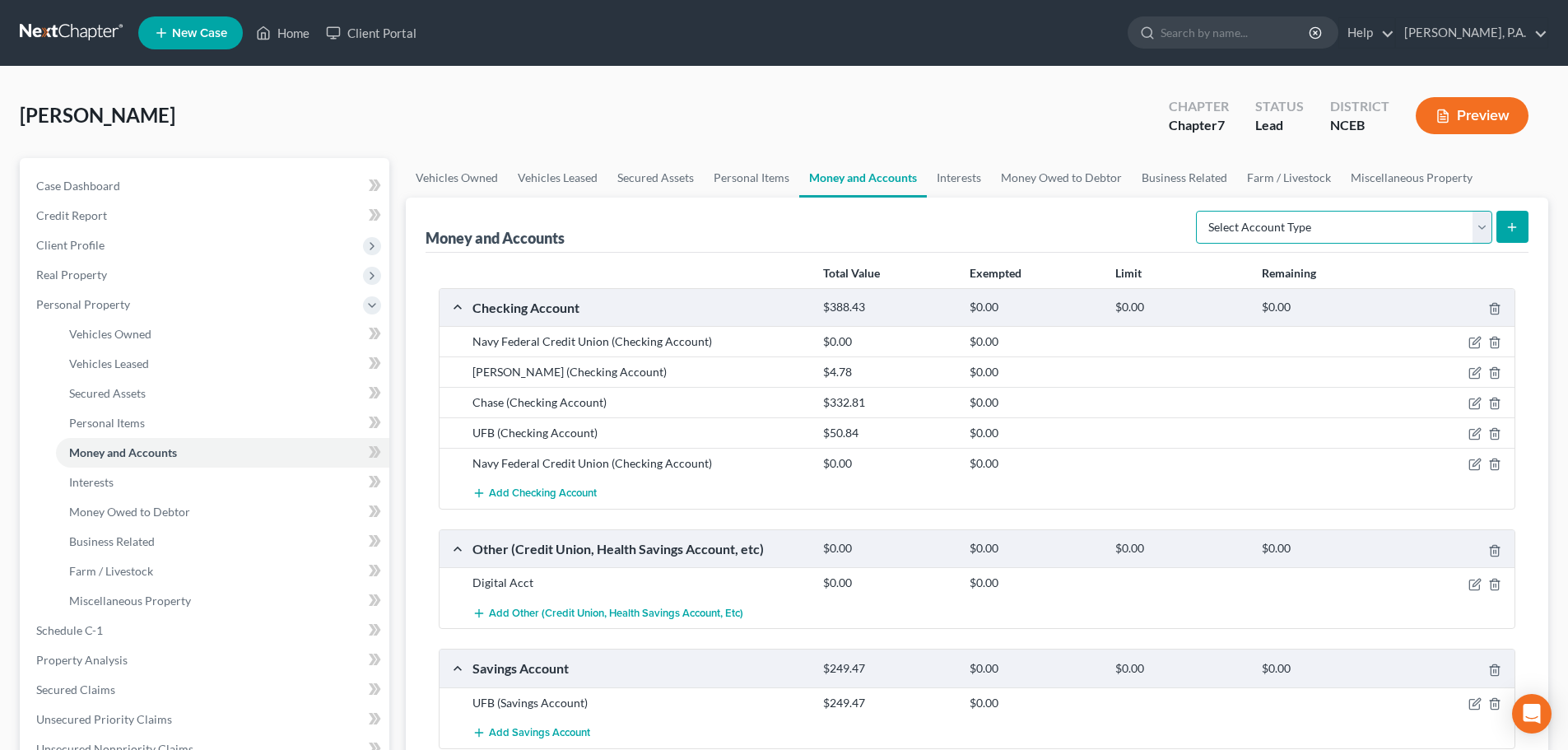
click at [1426, 223] on select "Select Account Type Brokerage Cash on Hand Certificates of Deposit Checking Acc…" at bounding box center [1344, 227] width 297 height 33
click at [1146, 212] on div "Money and Accounts Select Account Type Brokerage Cash on Hand Certificates of D…" at bounding box center [977, 225] width 1103 height 55
